Goal: Check status: Check status

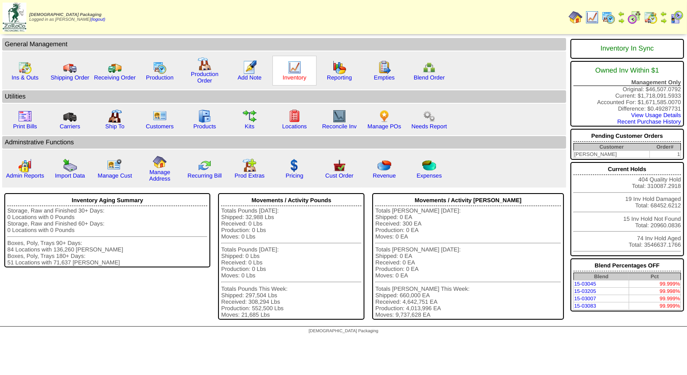
click at [302, 74] on link "Inventory" at bounding box center [295, 77] width 24 height 6
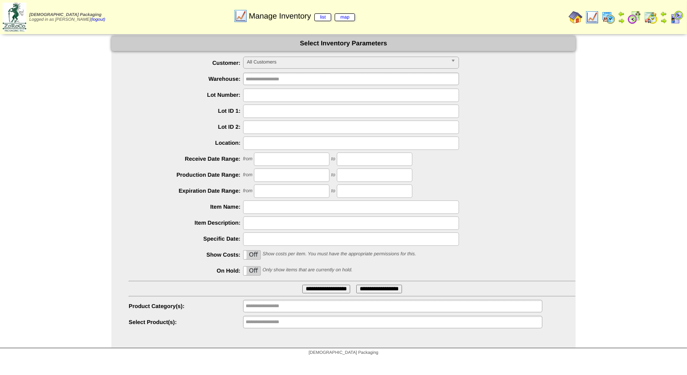
click at [252, 90] on input "text" at bounding box center [351, 94] width 216 height 13
type input "*******"
click at [302, 284] on input "**********" at bounding box center [326, 288] width 48 height 9
